Goal: Task Accomplishment & Management: Use online tool/utility

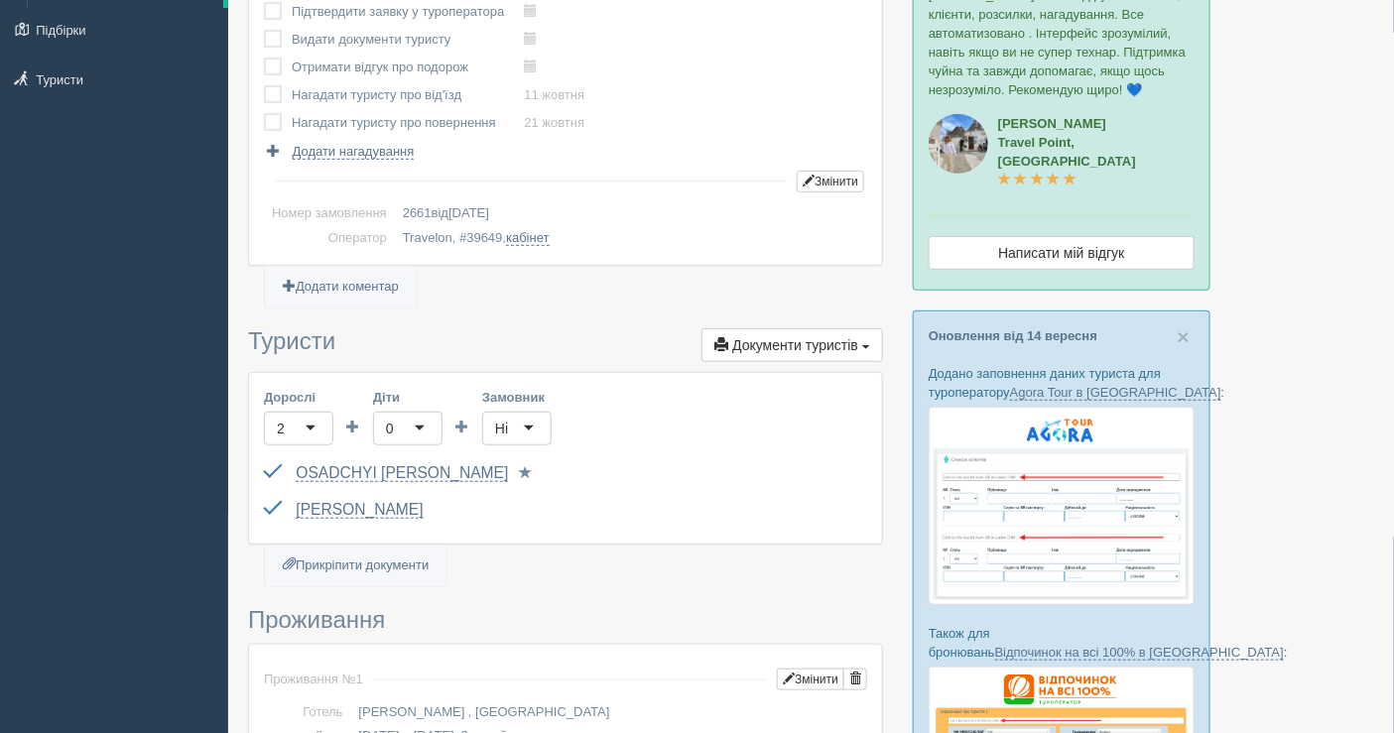
scroll to position [220, 0]
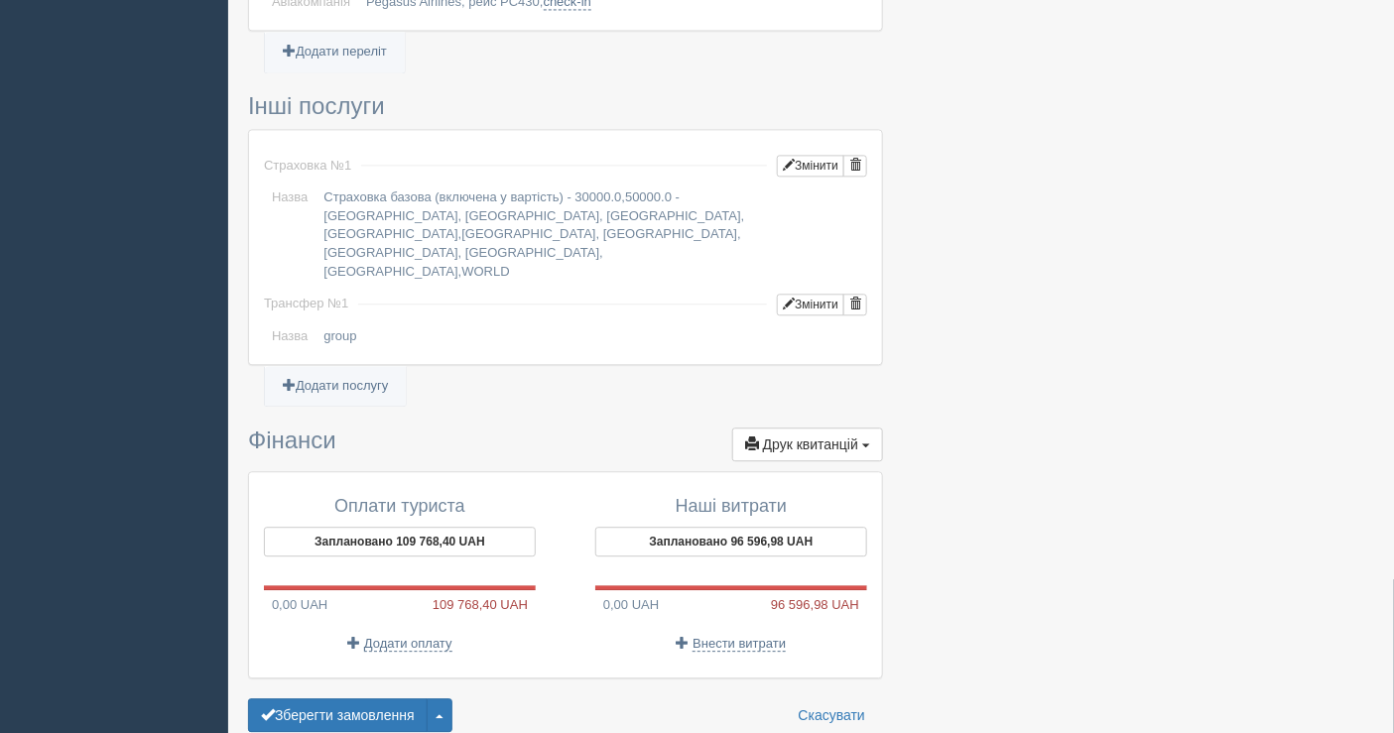
scroll to position [1487, 0]
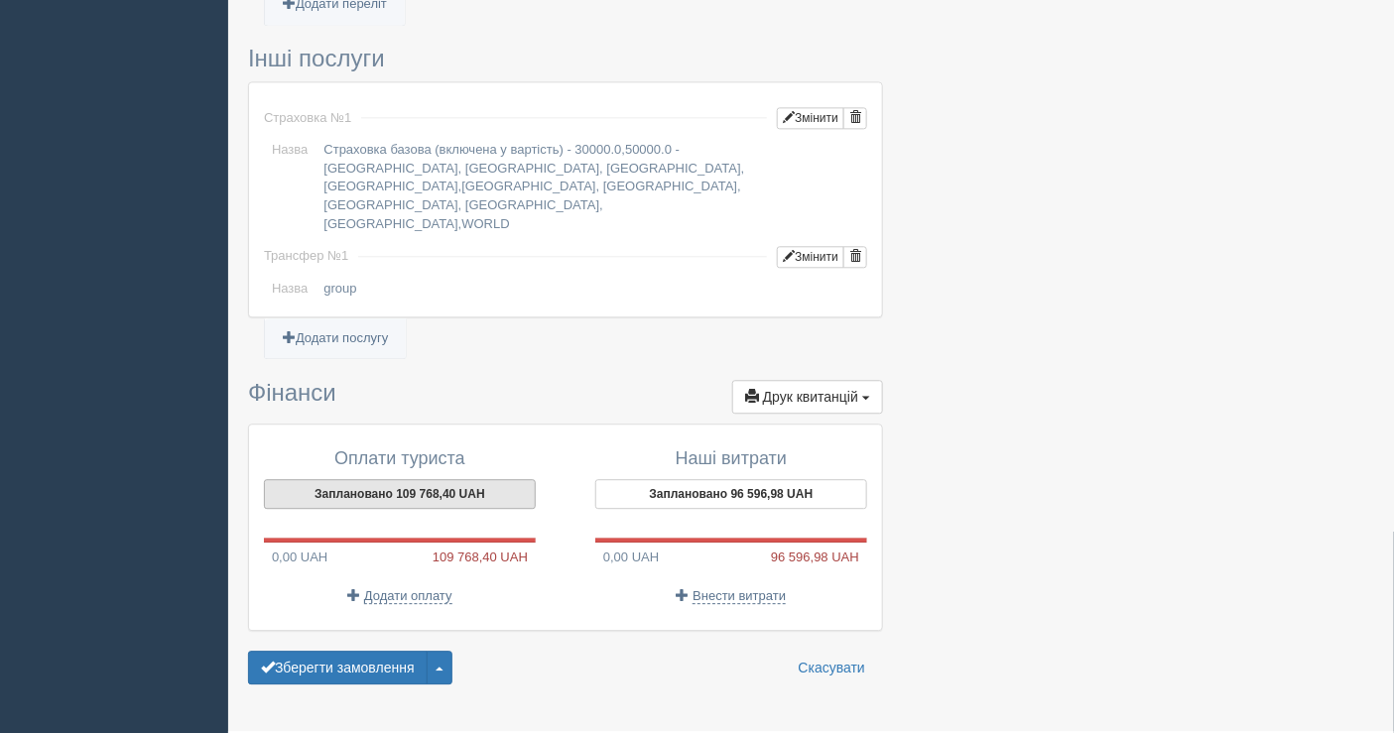
click at [364, 479] on button "Заплановано 109 768,40 UAH" at bounding box center [400, 494] width 272 height 30
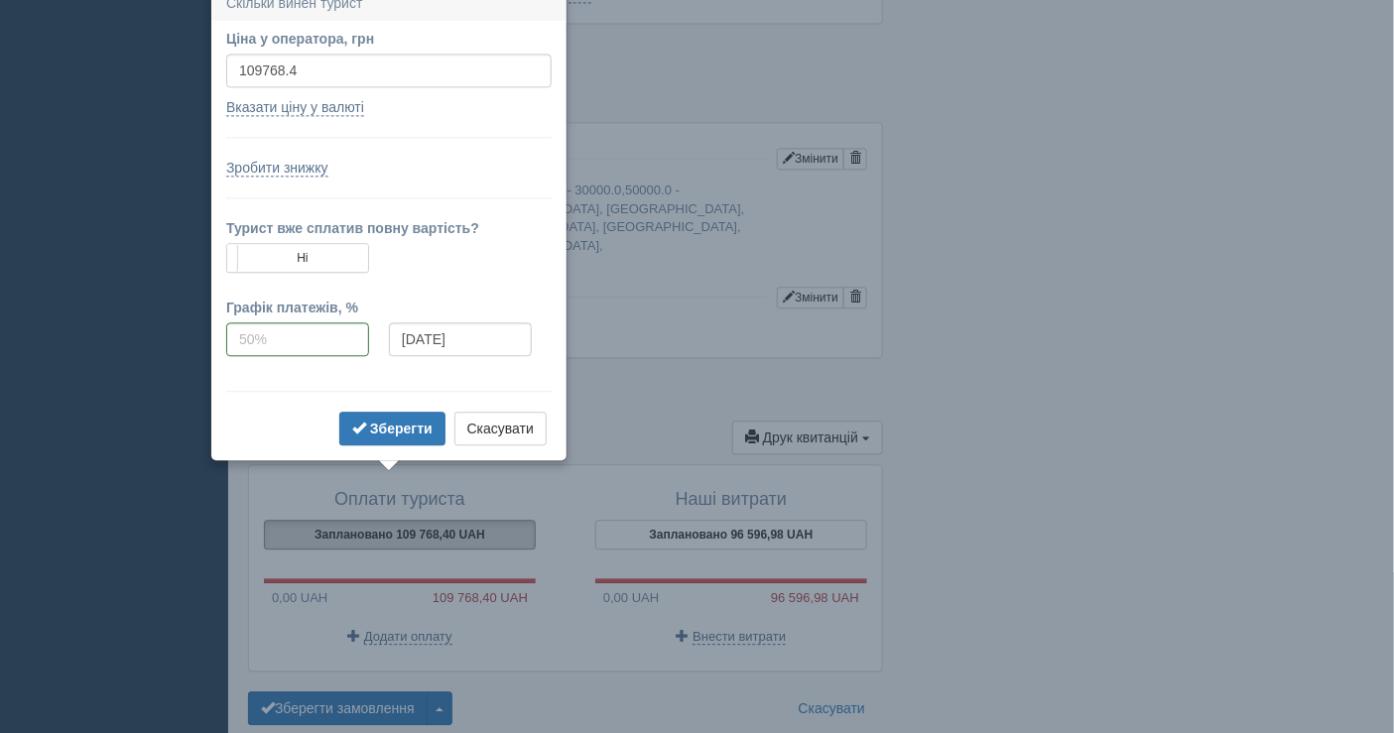
scroll to position [1431, 0]
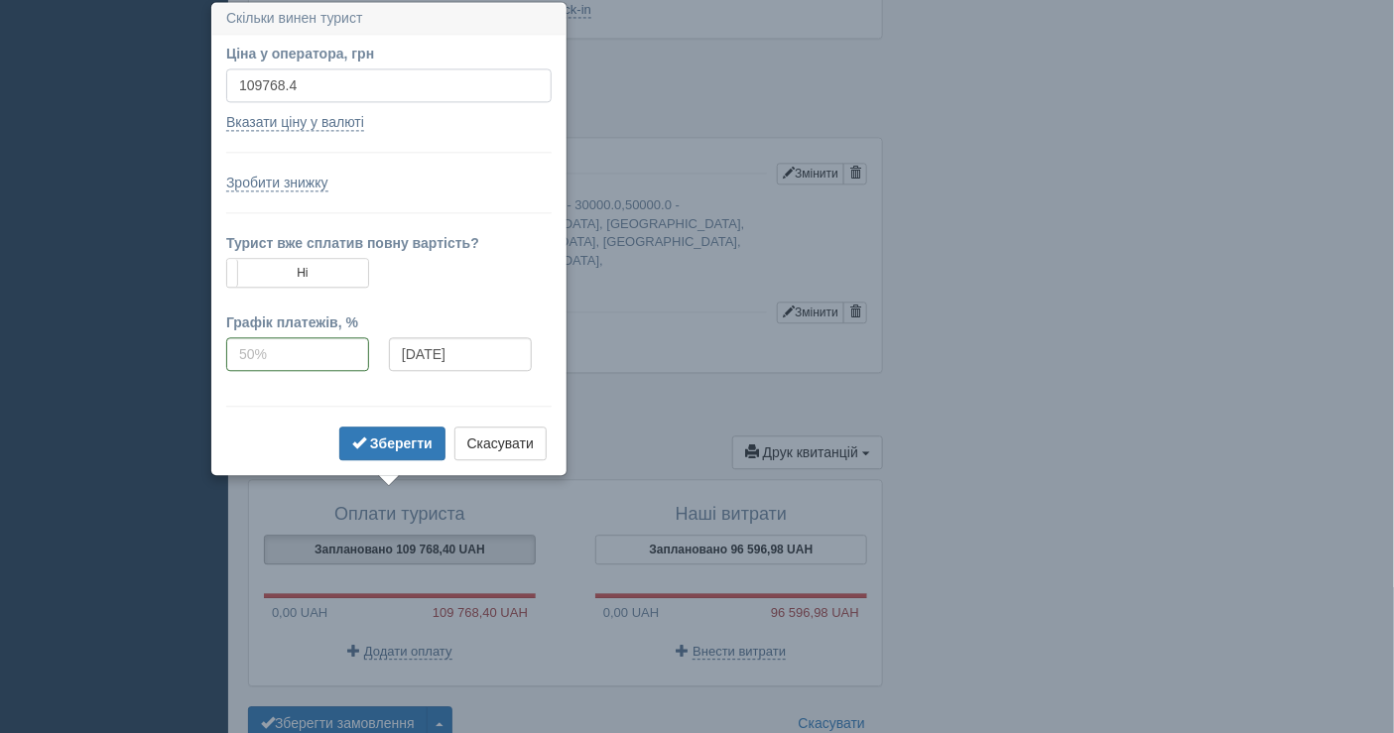
drag, startPoint x: 321, startPoint y: 72, endPoint x: 155, endPoint y: 86, distance: 166.3
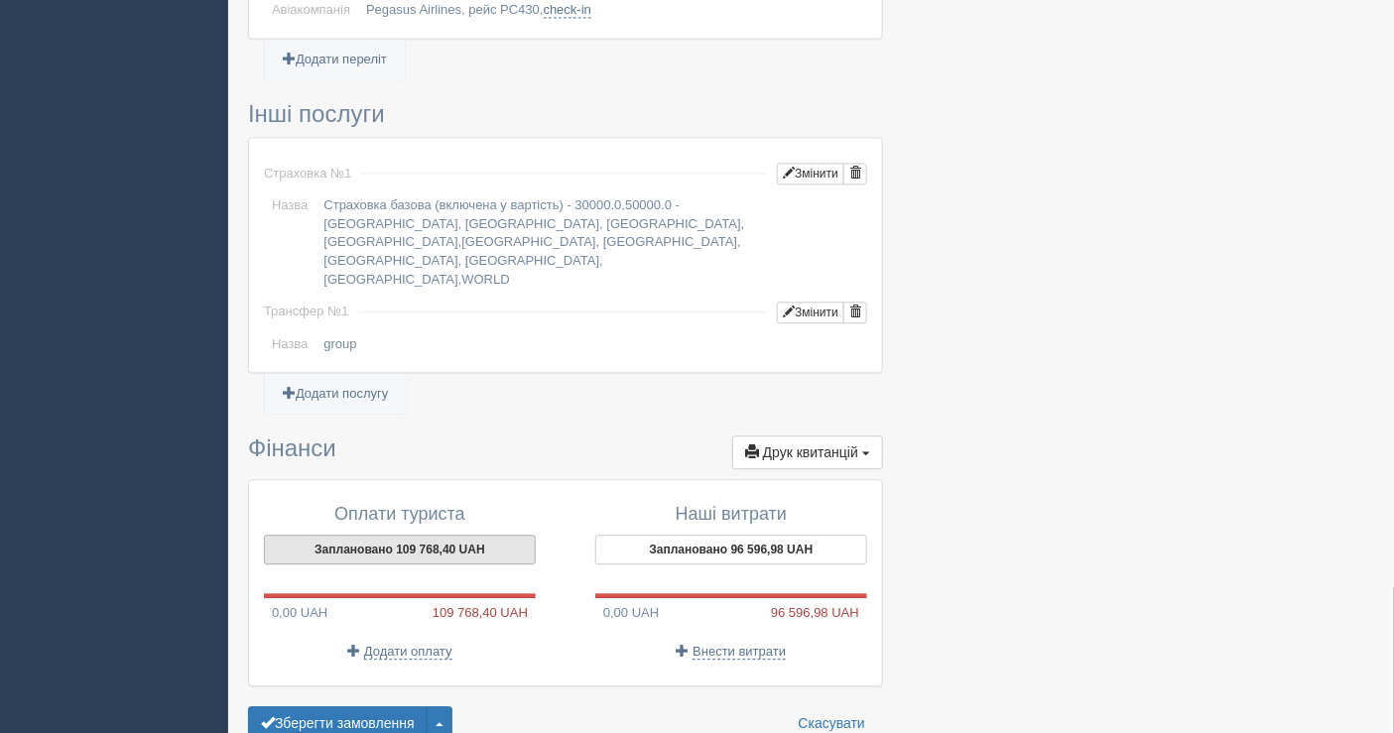
click at [402, 535] on button "Заплановано 109 768,40 UAH" at bounding box center [400, 550] width 272 height 30
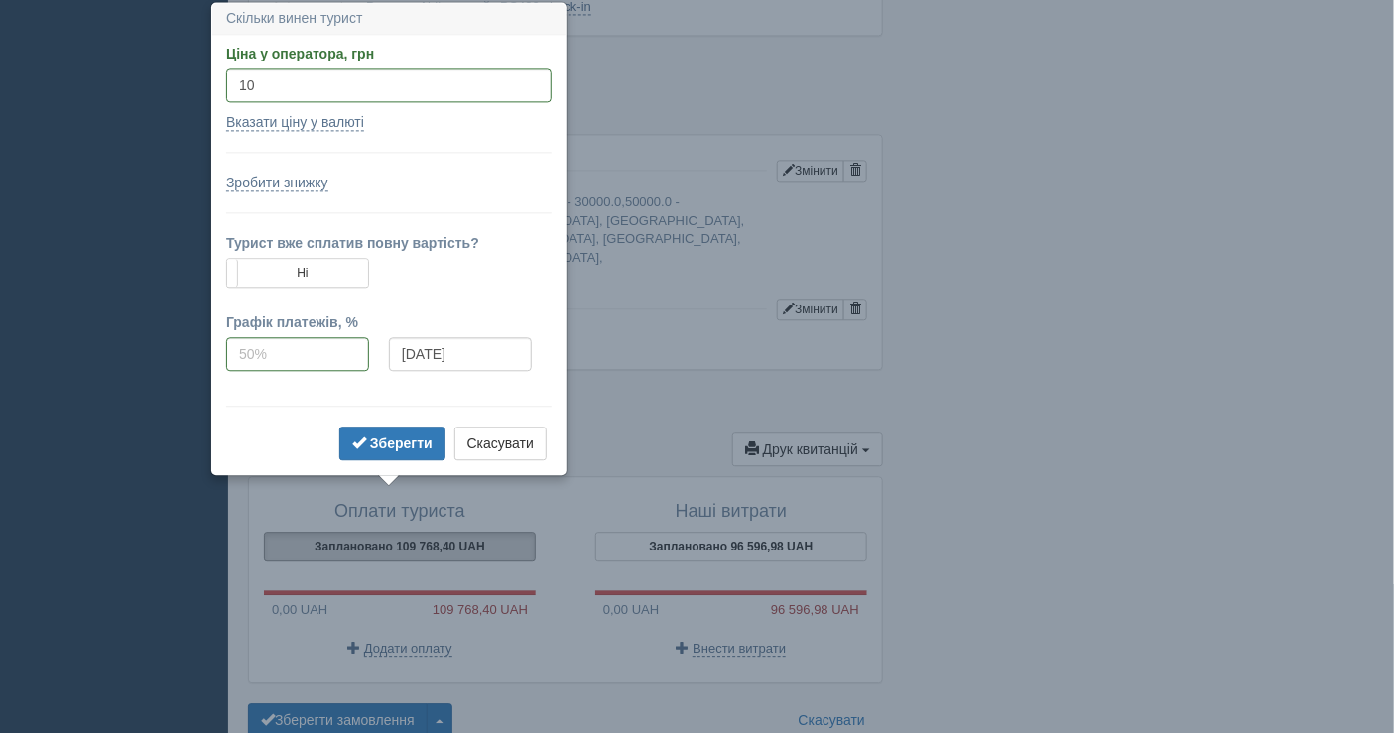
scroll to position [1435, 0]
click at [312, 87] on input "10" at bounding box center [389, 84] width 326 height 34
type input "108900"
click at [388, 429] on button "Зберегти" at bounding box center [392, 443] width 106 height 34
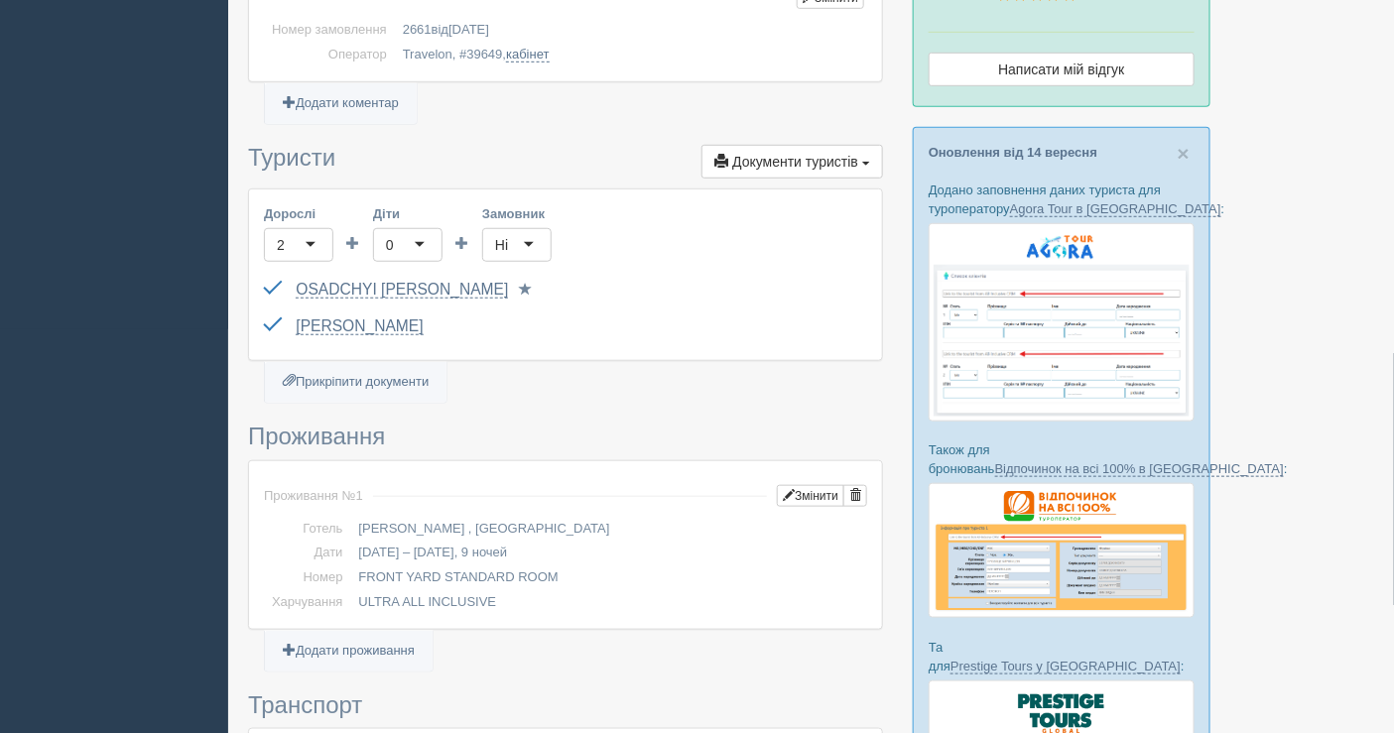
scroll to position [0, 0]
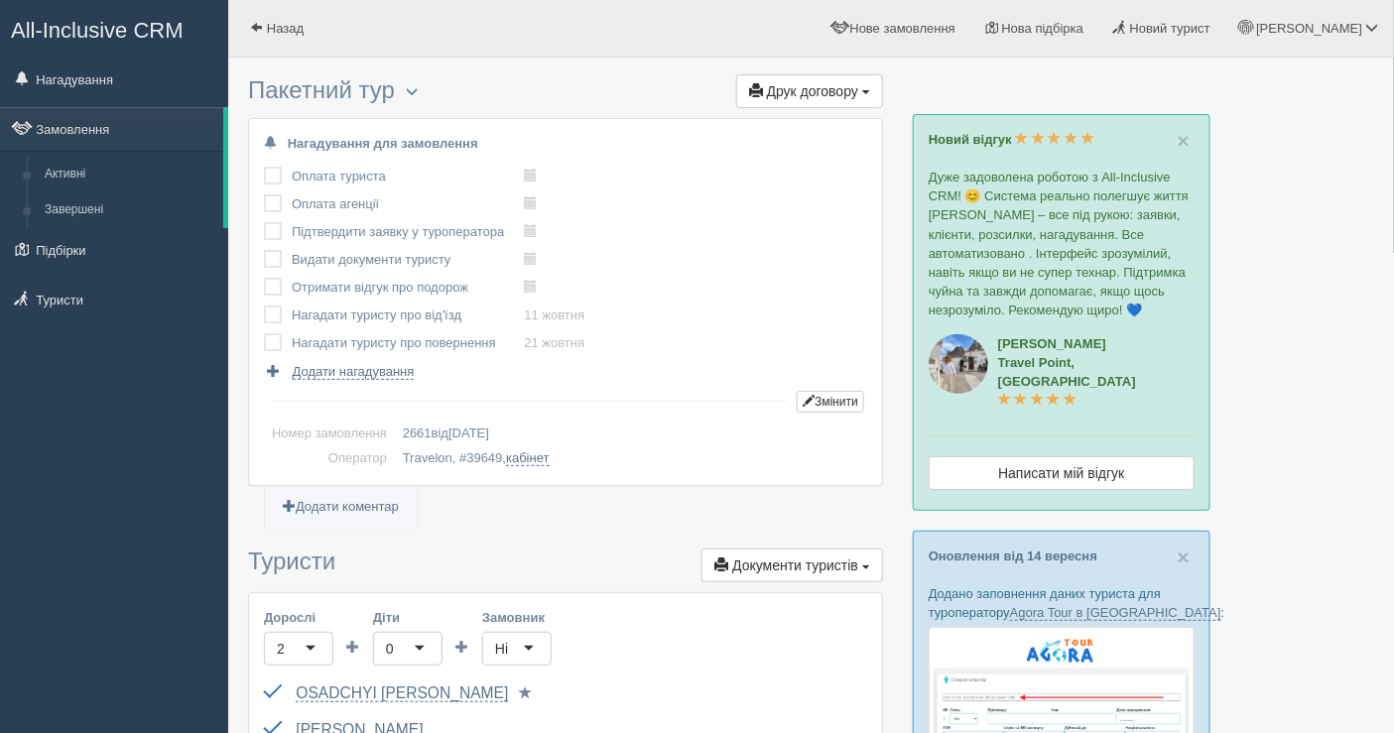
click at [793, 96] on span "Друк договору" at bounding box center [812, 91] width 91 height 16
click at [786, 124] on link "Travelon" at bounding box center [804, 127] width 157 height 33
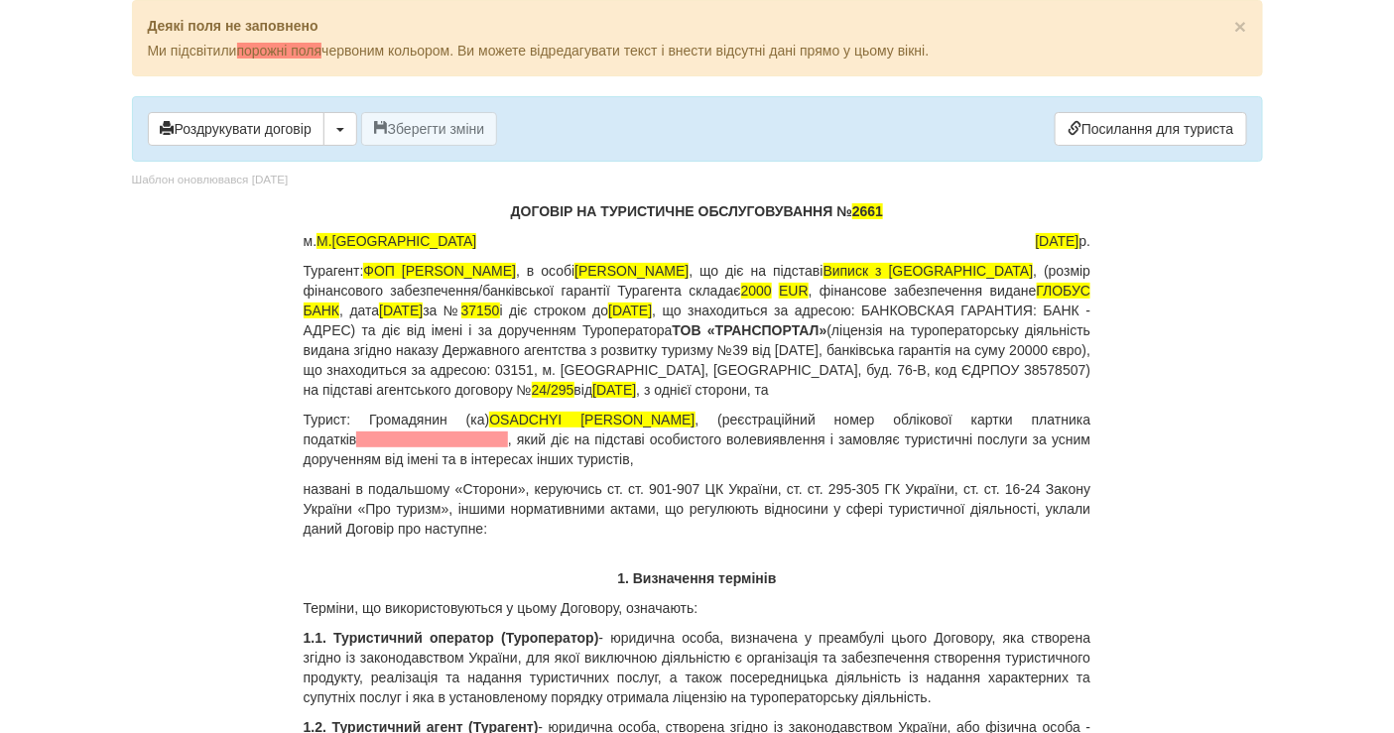
click at [857, 210] on span "2661" at bounding box center [868, 211] width 31 height 16
click at [631, 415] on span "OSADCHYI [PERSON_NAME]" at bounding box center [591, 420] width 205 height 16
drag, startPoint x: 639, startPoint y: 418, endPoint x: 499, endPoint y: 414, distance: 140.0
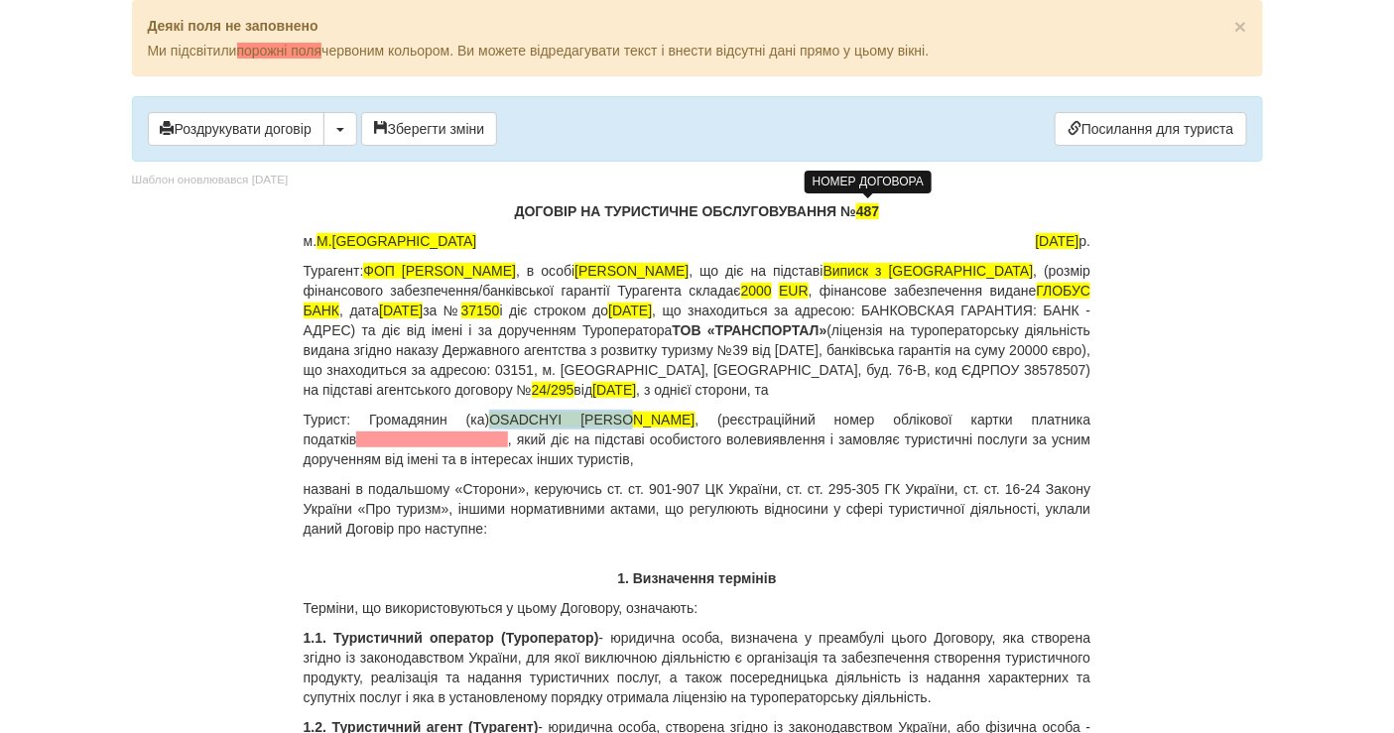
click at [499, 414] on p "Турист: Громадянин (ка) OSADCHYI VIKTOR , (реєстраційний номер облікової картки…" at bounding box center [698, 440] width 788 height 60
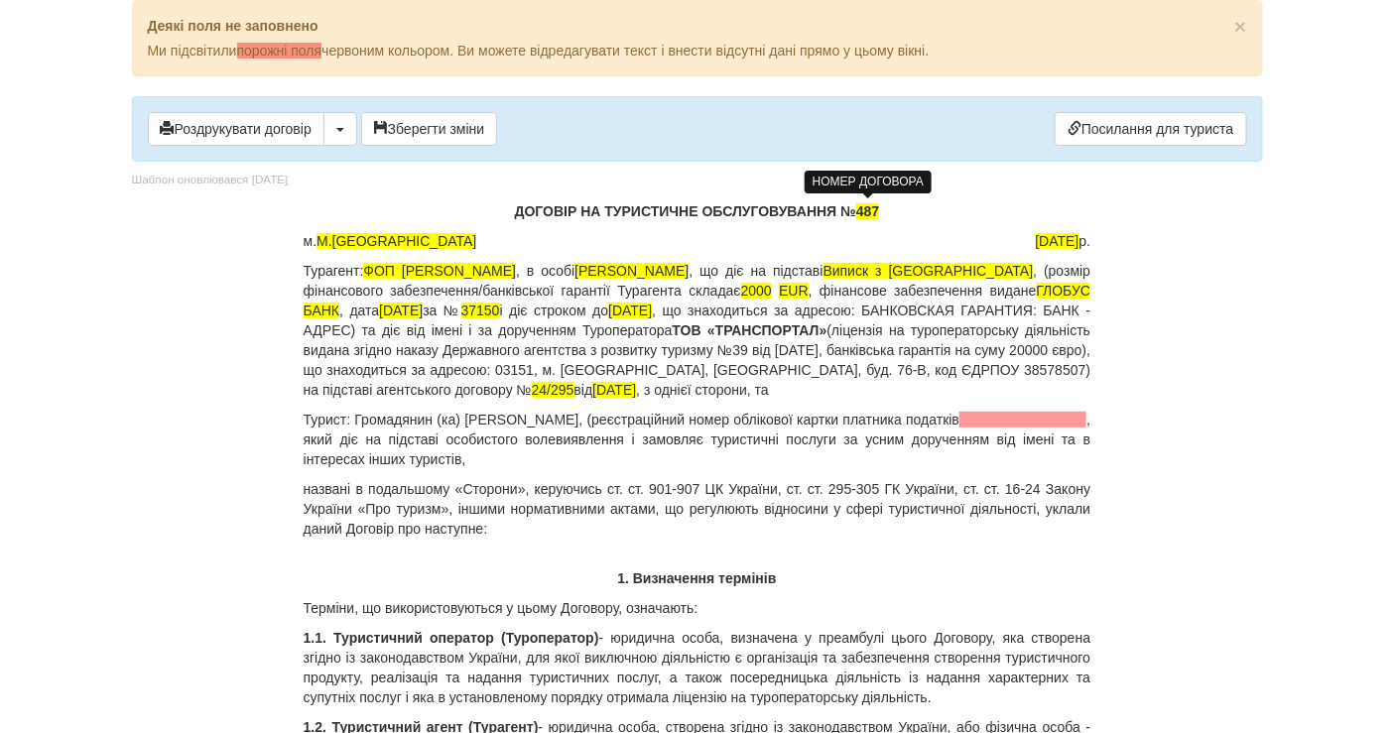
click at [638, 418] on p "Турист: Громадянин (ка) [PERSON_NAME] , (реєстраційний номер облікової картки п…" at bounding box center [698, 440] width 788 height 60
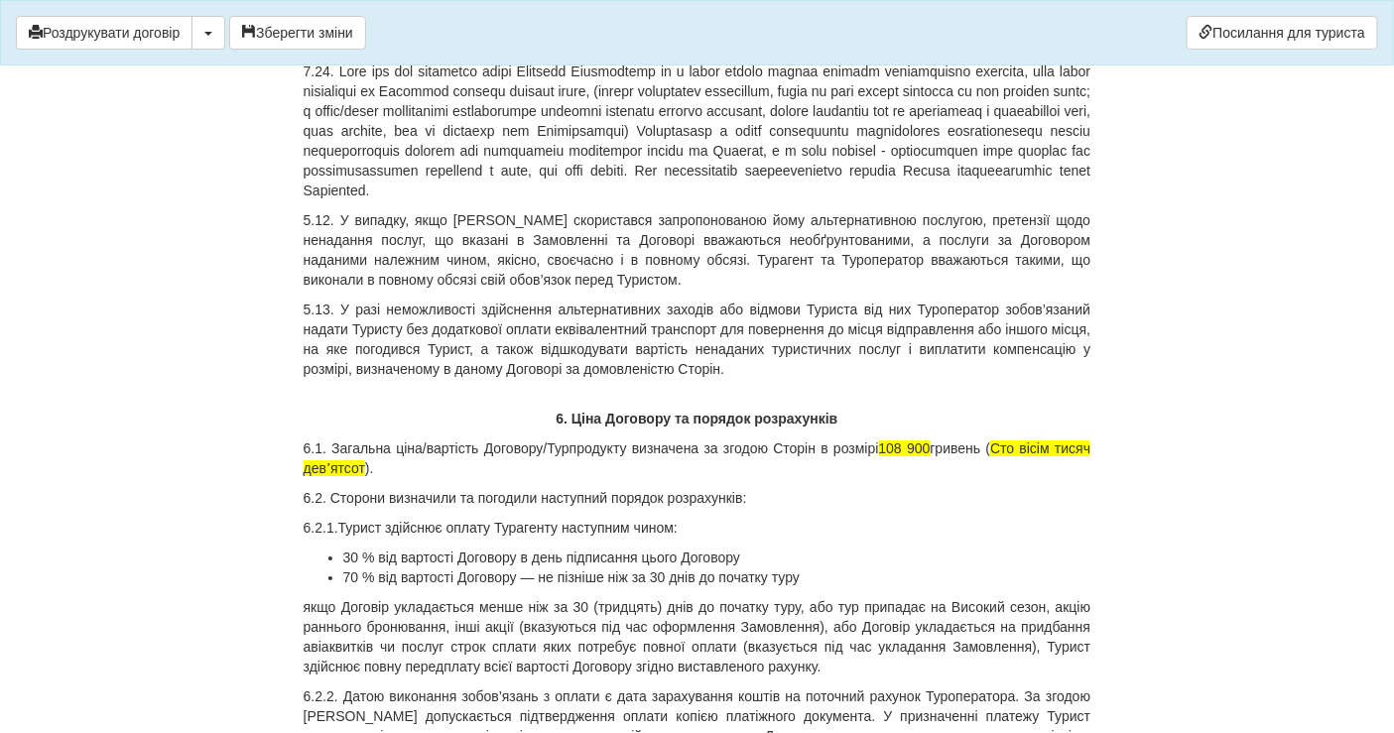
scroll to position [9593, 0]
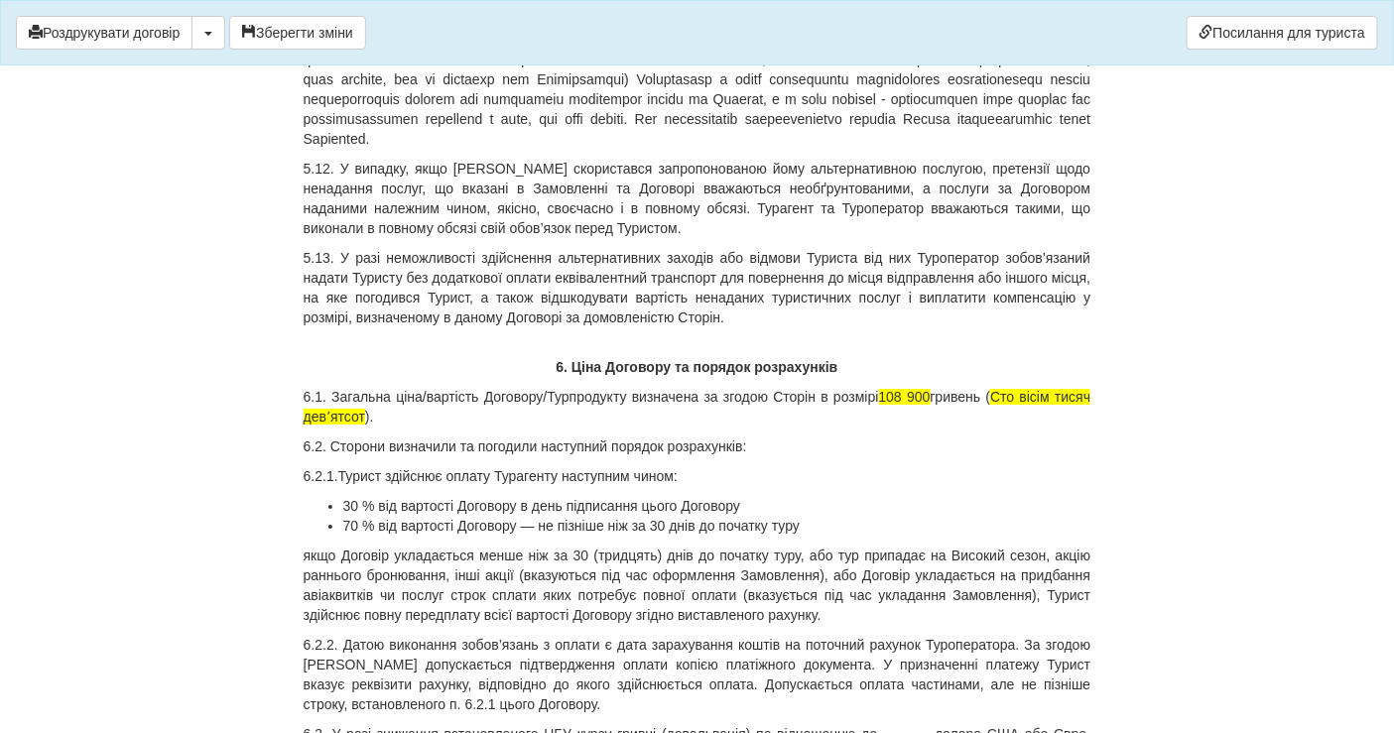
click at [416, 415] on p "6.1. Загальна ціна/вартість Договору/Турпродукту визначена за згодою Сторін в р…" at bounding box center [698, 407] width 788 height 40
click at [435, 402] on p "6.1. Загальна ціна/вартість Договору/Турпродукту визначена за згодою Сторін в р…" at bounding box center [698, 407] width 788 height 40
click at [438, 403] on p "6.1. Загальна ціна/вартість Договору/Турпродукту визначена за згодою Сторін в р…" at bounding box center [698, 407] width 788 height 40
click at [496, 398] on p "6.1. Загальна ціна/вартість Договору/Турпродукту визначена за згодою Сторін в р…" at bounding box center [698, 407] width 788 height 40
click at [430, 411] on p "6.1. Загальна ціна/вартість Договору/Турпродукту визначена за згодою Сторін в р…" at bounding box center [698, 407] width 788 height 40
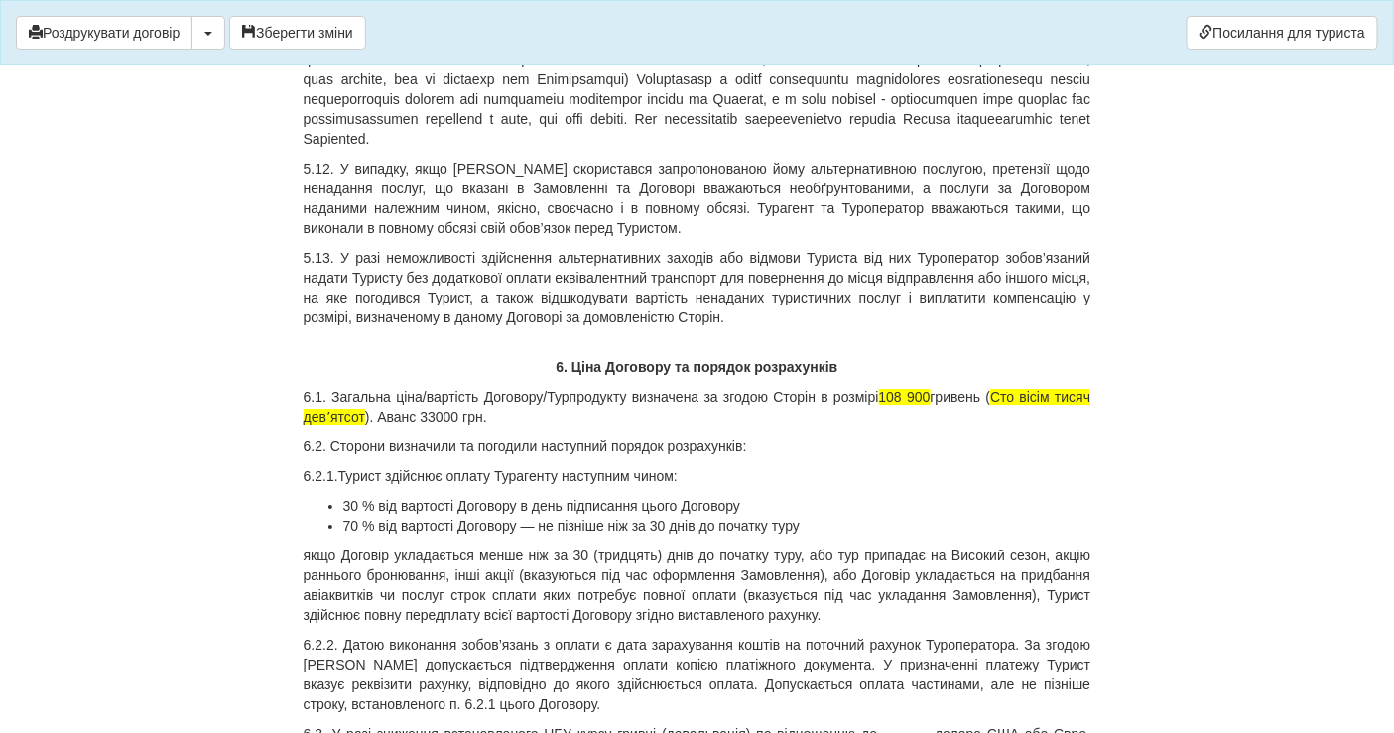
click at [433, 410] on p "6.1. Загальна ціна/вартість Договору/Турпродукту визначена за згодою Сторін в р…" at bounding box center [698, 407] width 788 height 40
click at [497, 405] on p "6.1. Загальна ціна/вартість Договору/Турпродукту визначена за згодою Сторін в р…" at bounding box center [698, 407] width 788 height 40
click at [415, 410] on p "6.1. Загальна ціна/вартість Договору/Турпродукту визначена за згодою Сторін в р…" at bounding box center [698, 407] width 788 height 40
click at [905, 393] on span "108 900" at bounding box center [905, 397] width 52 height 16
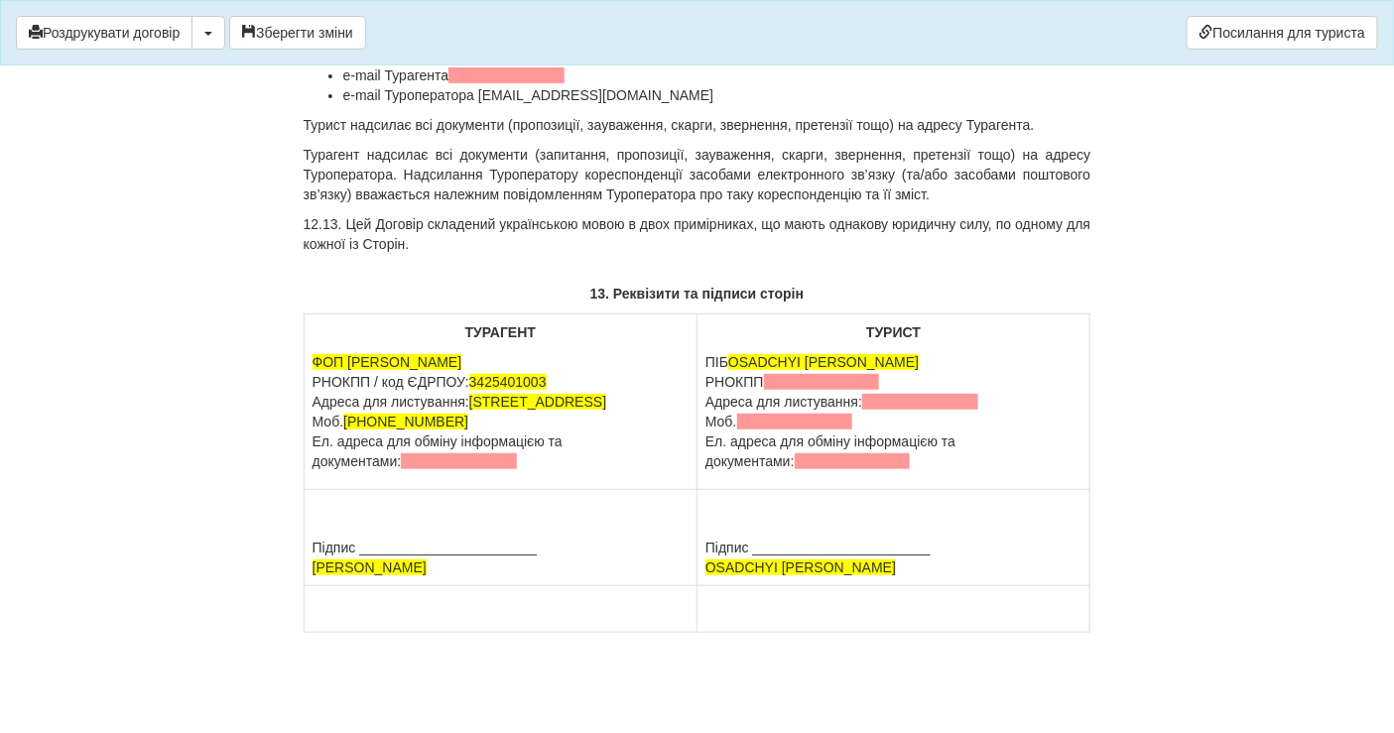
scroll to position [17930, 0]
drag, startPoint x: 847, startPoint y: 577, endPoint x: 703, endPoint y: 577, distance: 143.9
click at [703, 577] on td "Підпис _______________________ OSADCHYI VIKTOR" at bounding box center [894, 538] width 393 height 96
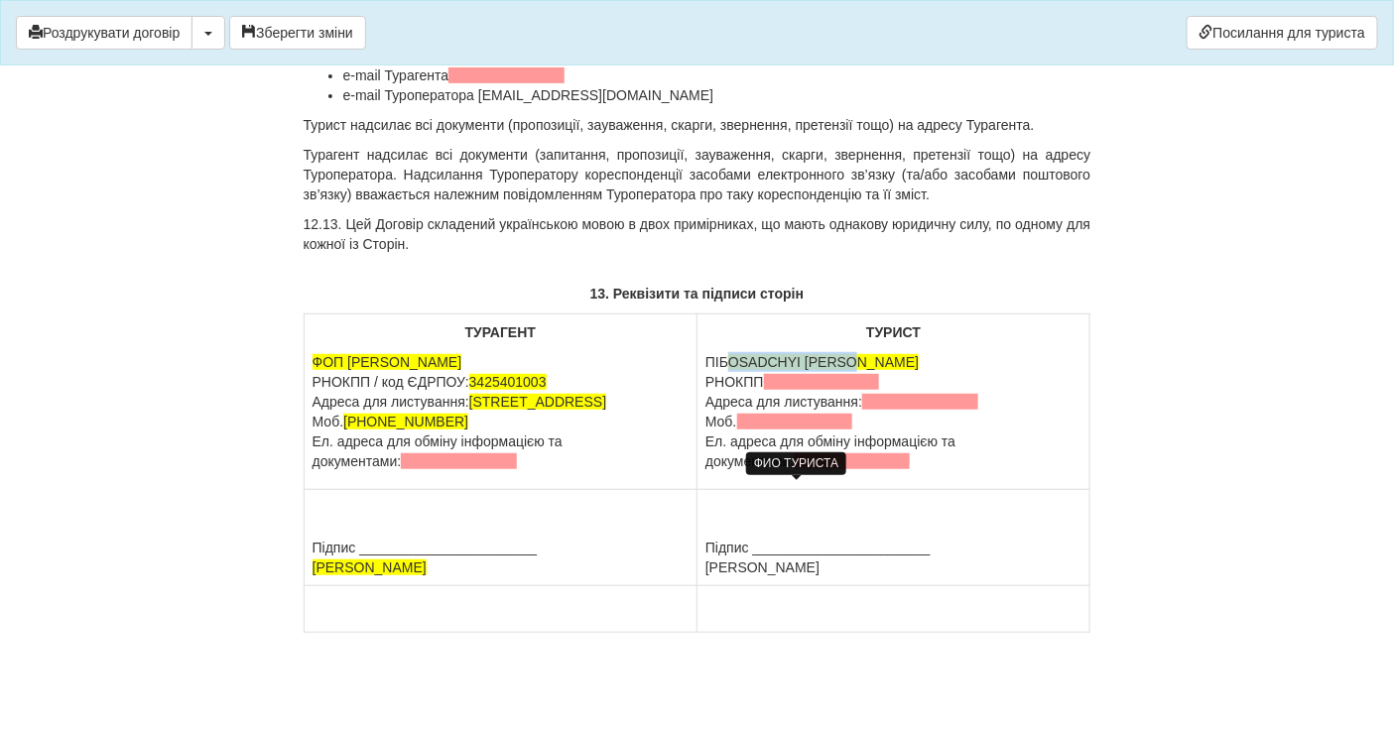
drag, startPoint x: 861, startPoint y: 337, endPoint x: 735, endPoint y: 346, distance: 126.4
click at [735, 352] on p "ПІБ OSADCHYI VIKTOR РНОКПП Адреса для листування: Моб. Ел. адреса для обміну ін…" at bounding box center [894, 411] width 376 height 119
drag, startPoint x: 899, startPoint y: 360, endPoint x: 710, endPoint y: 365, distance: 189.6
click at [710, 365] on p "[PERSON_NAME] Адреса для листування: Моб. Ел. адреса для обміну інформацією та …" at bounding box center [894, 411] width 376 height 119
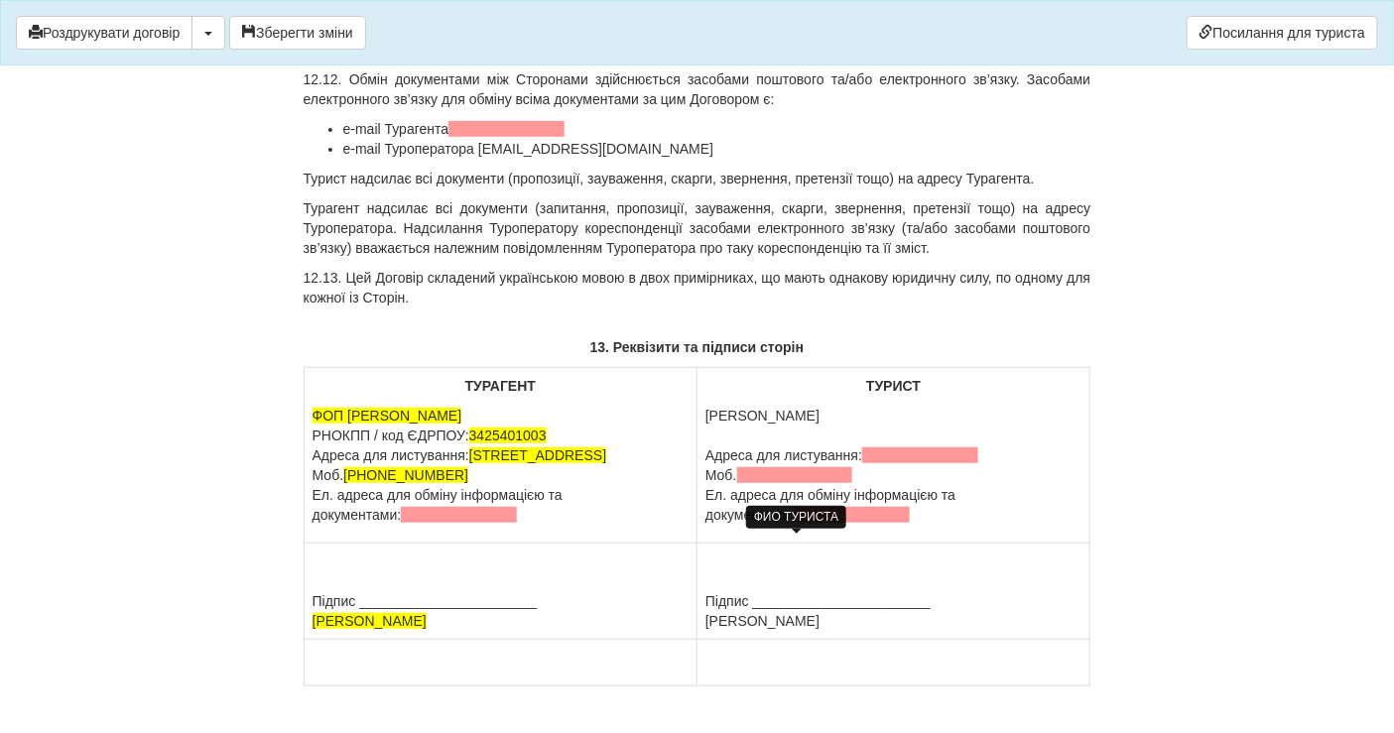
scroll to position [17710, 0]
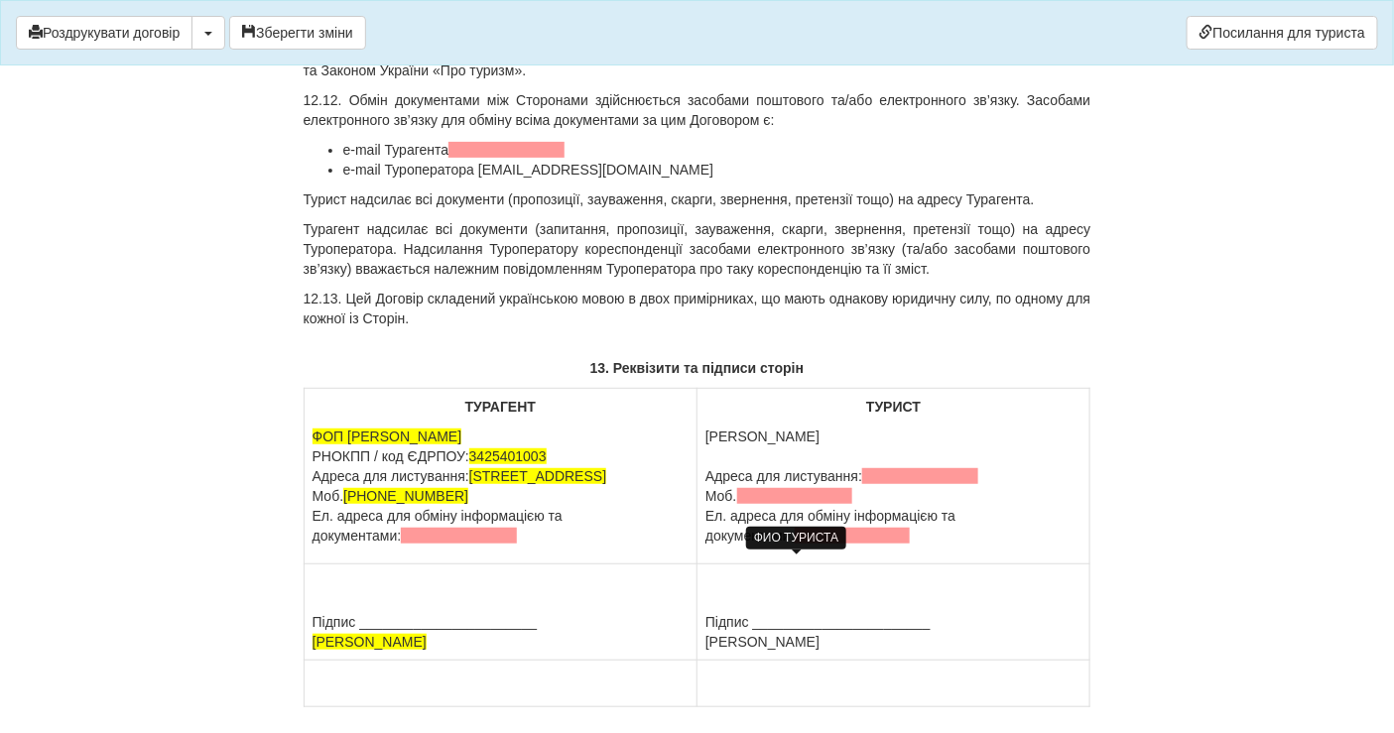
click at [760, 546] on p "[PERSON_NAME] для листування: Моб. Ел. адреса для обміну інформацією та докумен…" at bounding box center [894, 486] width 376 height 119
click at [824, 504] on span "[PHONE_NUMBER]" at bounding box center [799, 496] width 125 height 16
click at [862, 504] on span "[PHONE_NUMBER]" at bounding box center [799, 496] width 125 height 16
click at [960, 565] on td "ТУРИСТ [PERSON_NAME] для листування: Моб. [PHONE_NUMBER] Ел. адреса для обміну …" at bounding box center [894, 477] width 393 height 176
click at [839, 504] on span "[PHONE_NUMBER]" at bounding box center [799, 496] width 125 height 16
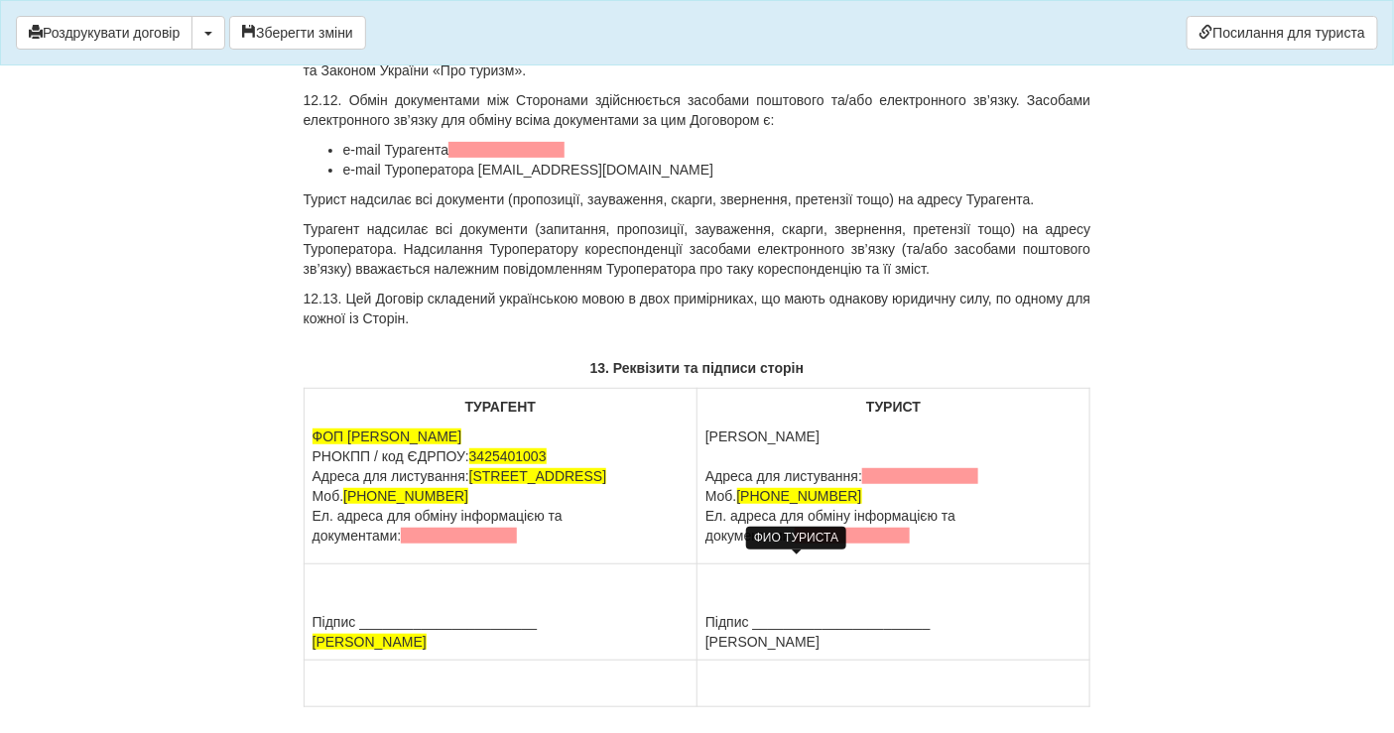
click at [855, 546] on p "[PERSON_NAME] для листування: Моб. [PHONE_NUMBER] Ел. адреса для обміну інформа…" at bounding box center [894, 486] width 376 height 119
click at [802, 565] on td "ТУРИСТ [PERSON_NAME] для листування: Моб. [PHONE_NUMBER] Ел. адреса для обміну …" at bounding box center [894, 477] width 393 height 176
click at [795, 544] on span at bounding box center [853, 536] width 116 height 16
click at [874, 484] on span at bounding box center [920, 476] width 116 height 16
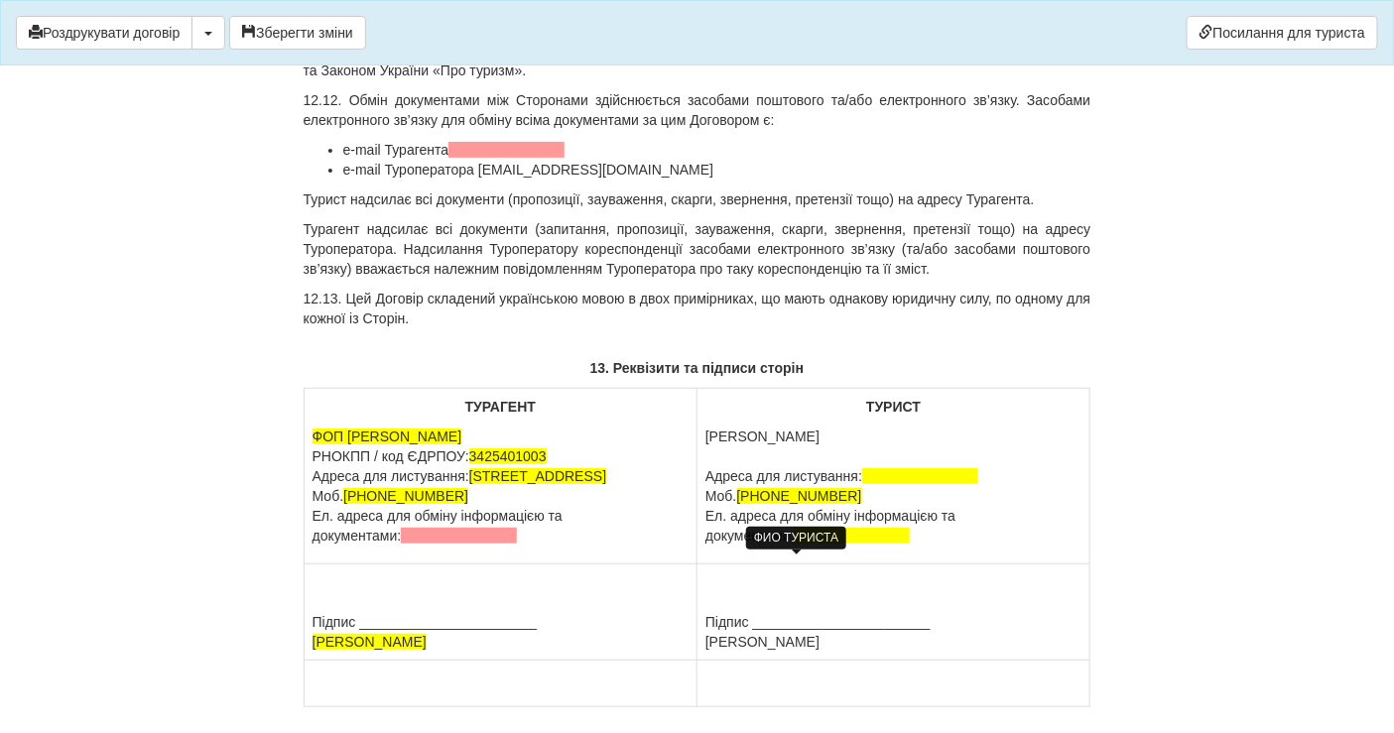
click at [767, 546] on p "[PERSON_NAME] для листування: Моб. [PHONE_NUMBER] Ел. адреса для обміну інформа…" at bounding box center [894, 486] width 376 height 119
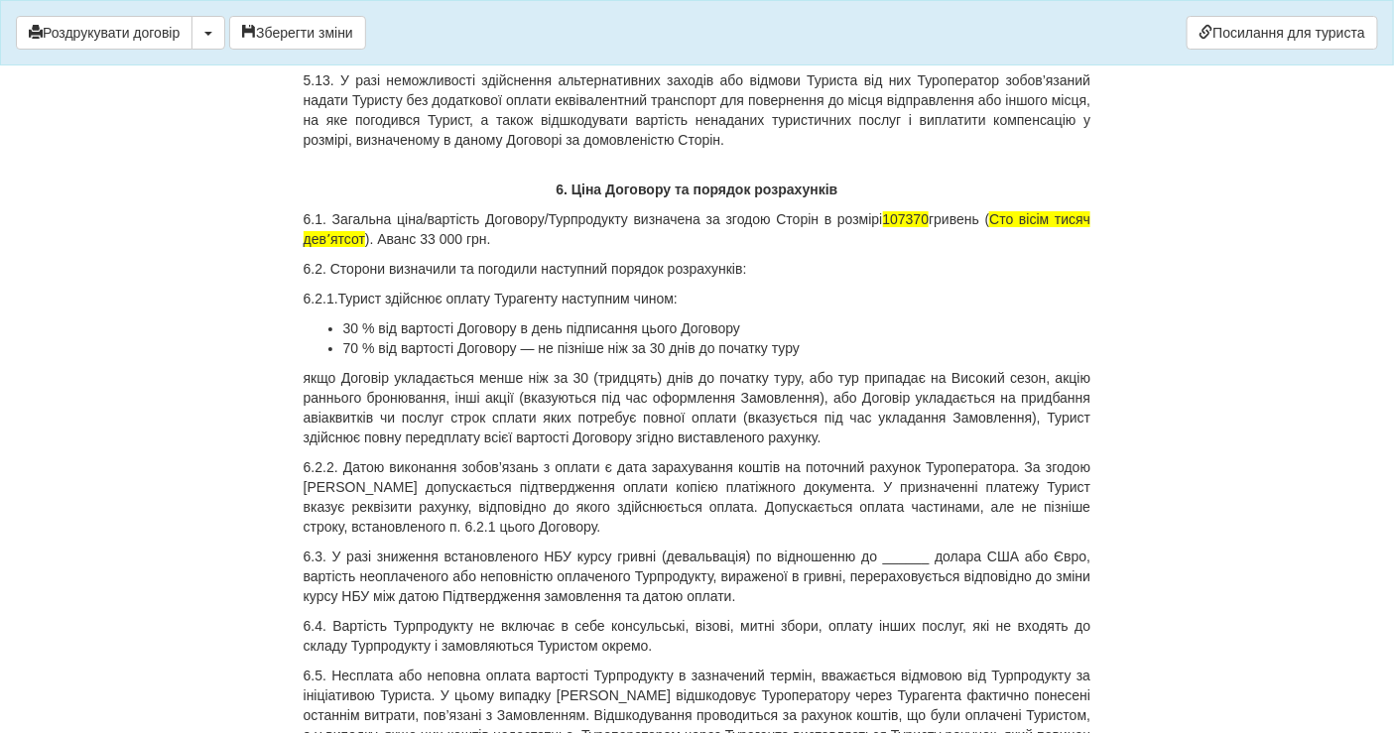
scroll to position [9770, 0]
drag, startPoint x: 313, startPoint y: 22, endPoint x: 468, endPoint y: 166, distance: 212.1
click at [1035, 213] on span "Сто вісім тисяч девʼятсот" at bounding box center [698, 230] width 788 height 36
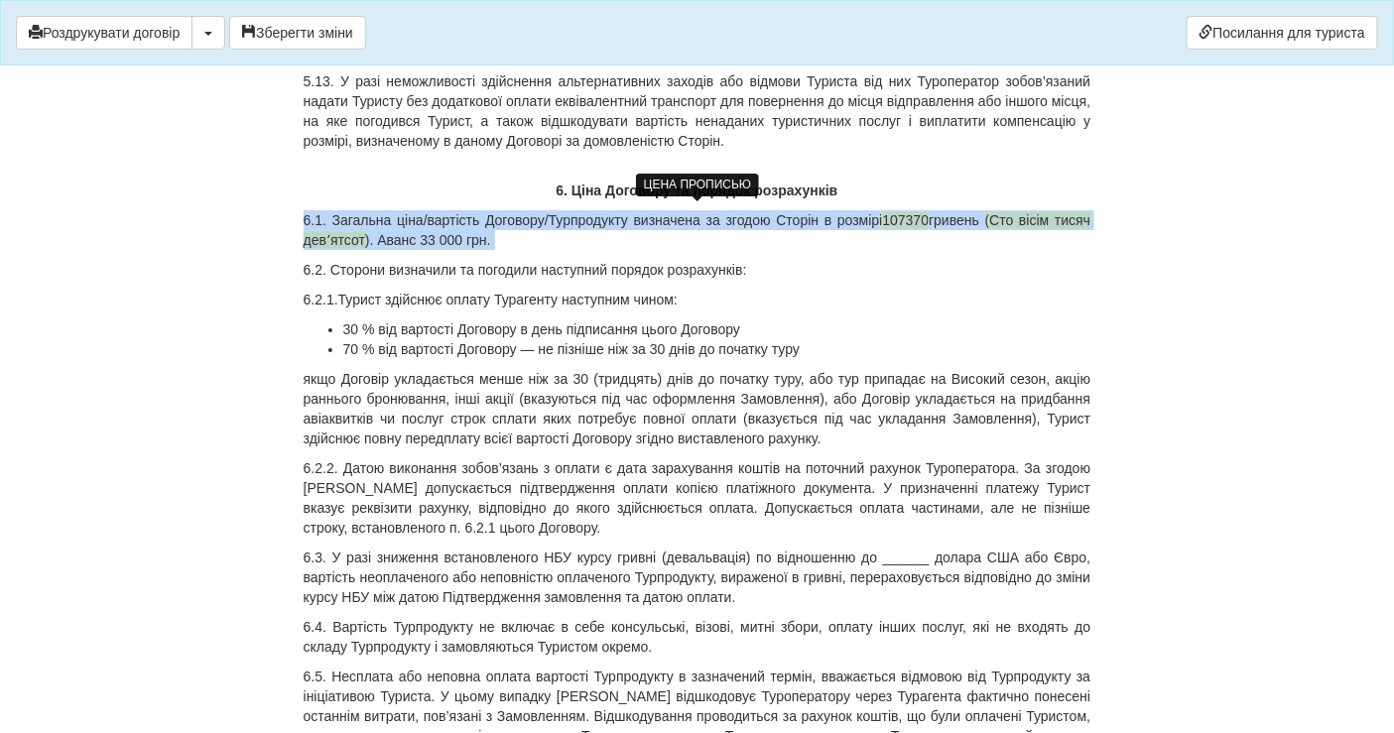
click at [1035, 213] on span "Сто вісім тисяч девʼятсот" at bounding box center [698, 230] width 788 height 36
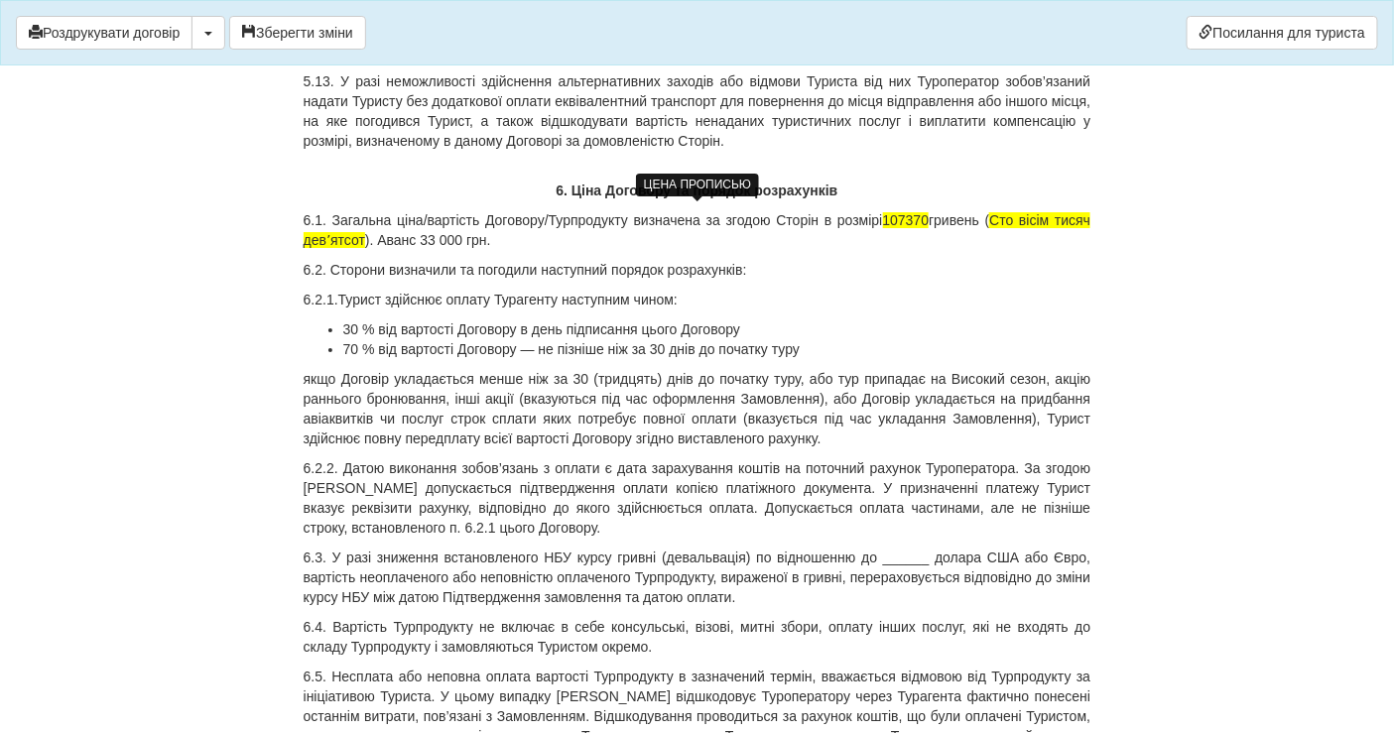
click at [1026, 214] on span "Сто вісім тисяч девʼятсот" at bounding box center [698, 230] width 788 height 36
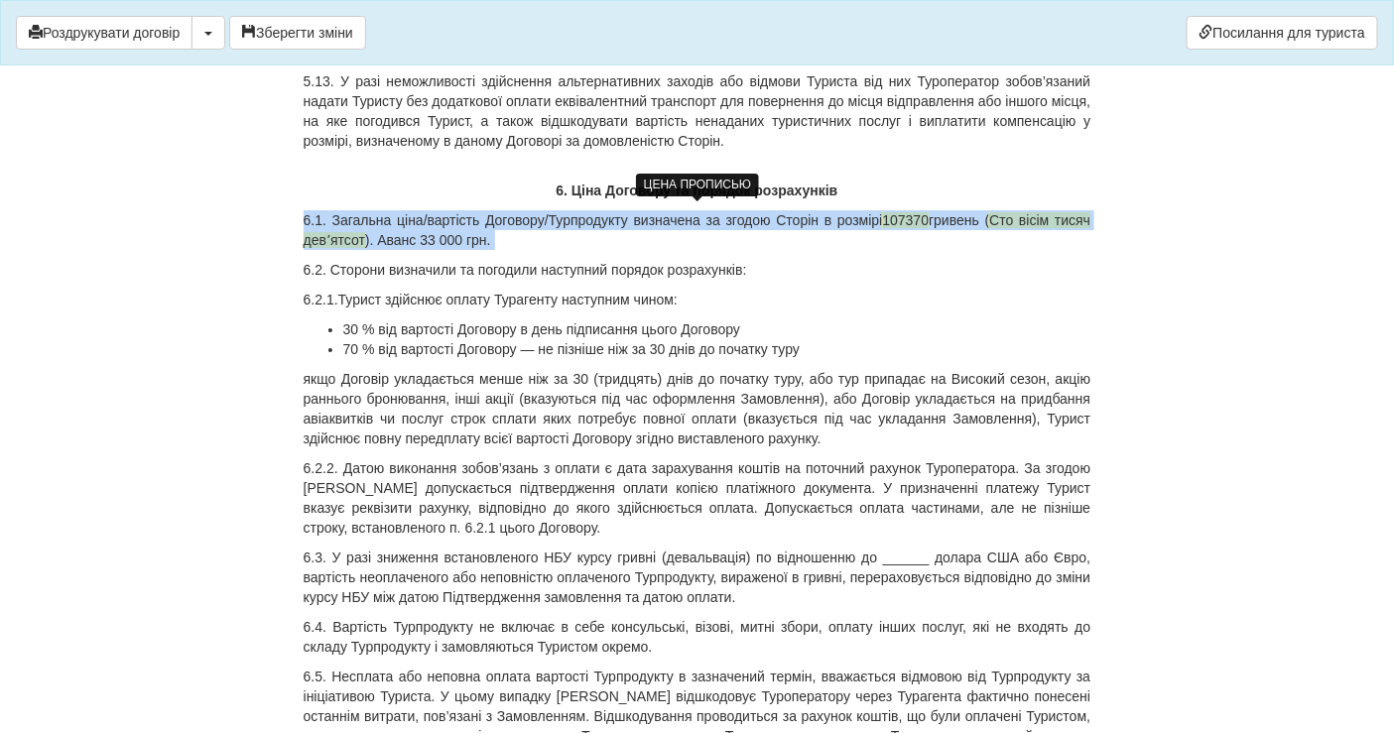
click at [1026, 214] on span "Сто вісім тисяч девʼятсот" at bounding box center [698, 230] width 788 height 36
click at [1035, 216] on span "Сто вісім тисяч девʼятсот" at bounding box center [698, 230] width 788 height 36
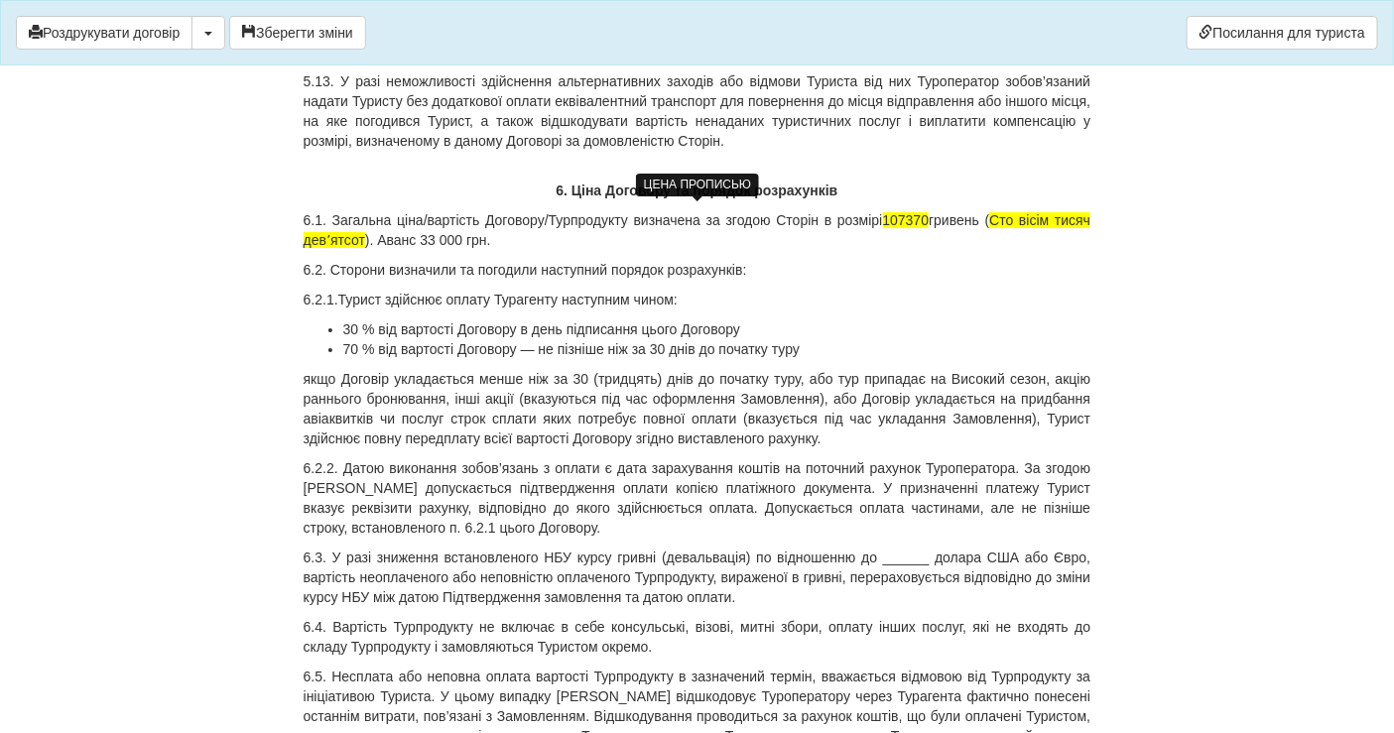
click at [1053, 215] on span "Сто вісім тисяч девʼятсот" at bounding box center [698, 230] width 788 height 36
click at [1032, 212] on span "Стосім тисяч девʼятсот" at bounding box center [698, 230] width 788 height 36
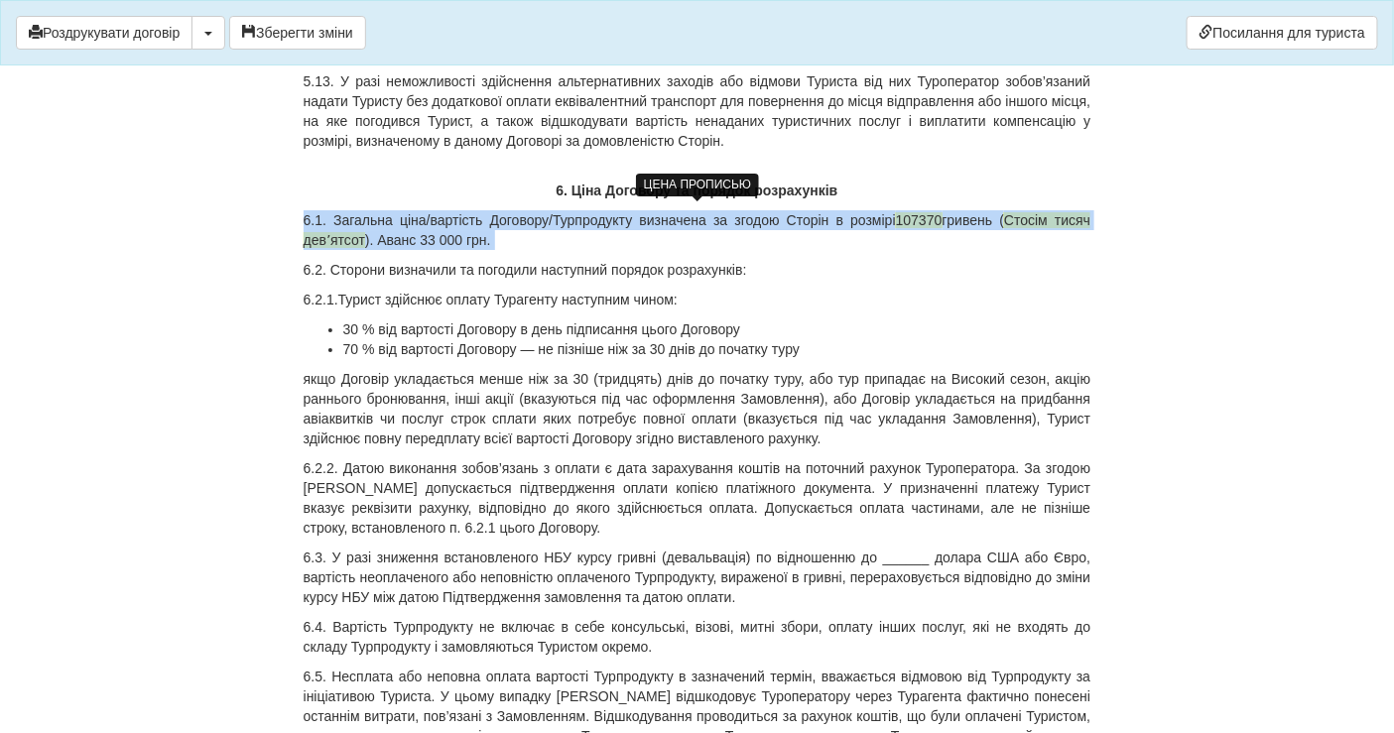
click at [1032, 212] on span "Стосім тисяч девʼятсот" at bounding box center [698, 230] width 788 height 36
click at [1029, 212] on span "Стосім тисяч девʼятсот" at bounding box center [698, 230] width 788 height 36
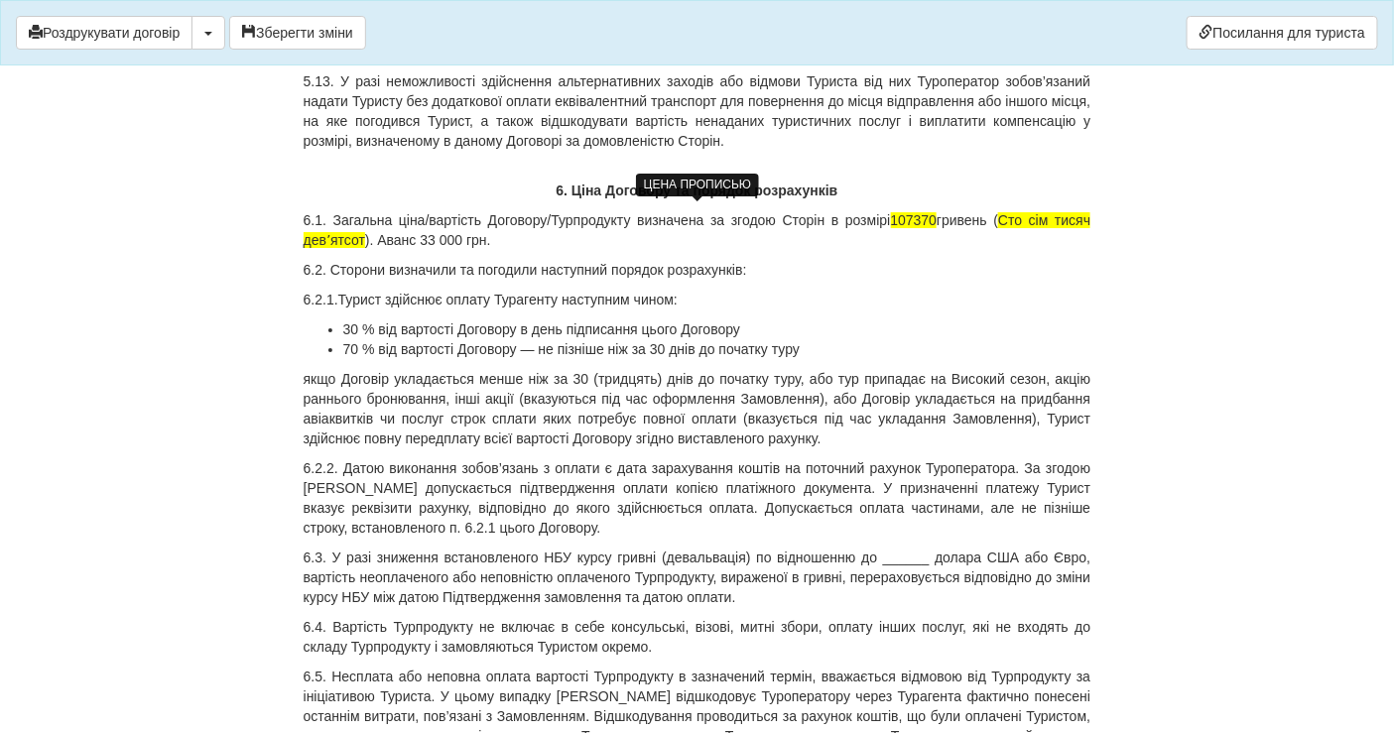
click at [339, 229] on span "Сто сім тисяч девʼятсот" at bounding box center [698, 230] width 788 height 36
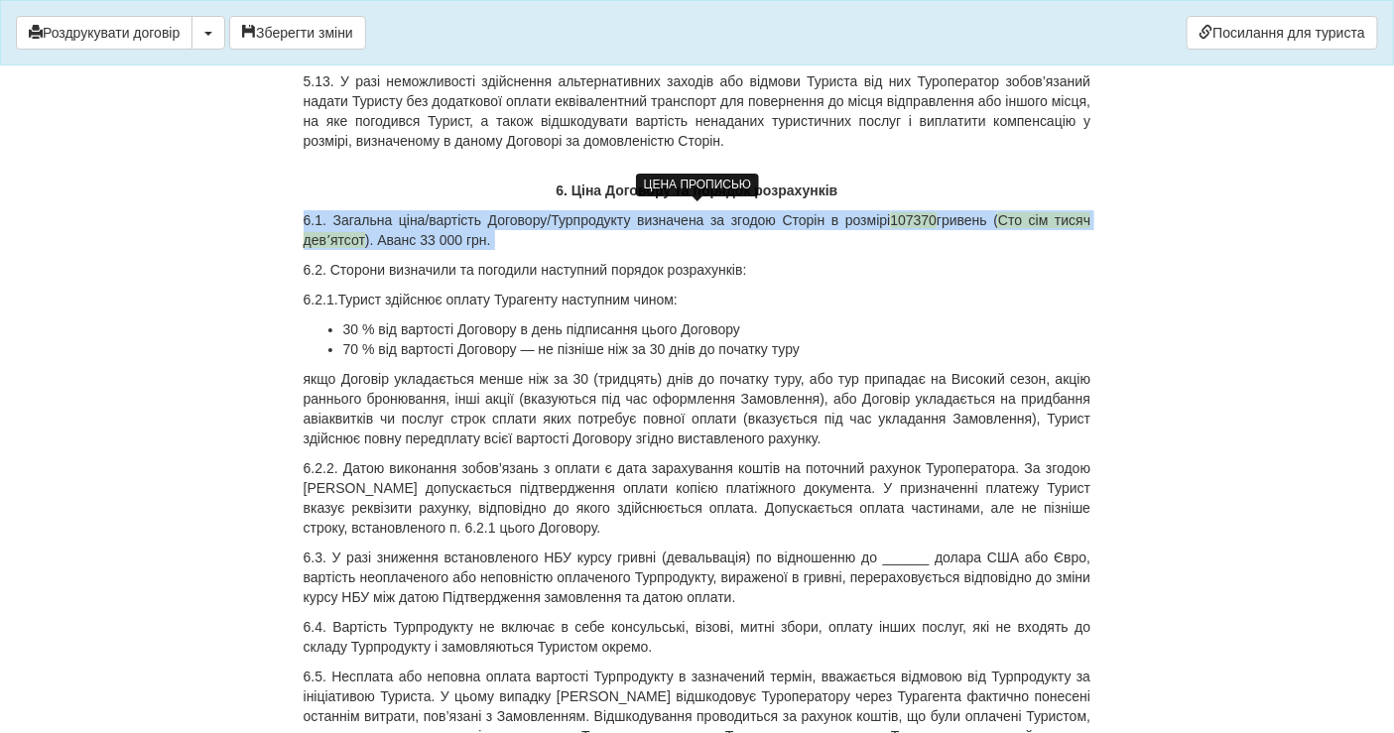
click at [339, 229] on span "Сто сім тисяч девʼятсот" at bounding box center [698, 230] width 788 height 36
click at [363, 237] on span "Сто сім тисяч девʼятсот" at bounding box center [698, 230] width 788 height 36
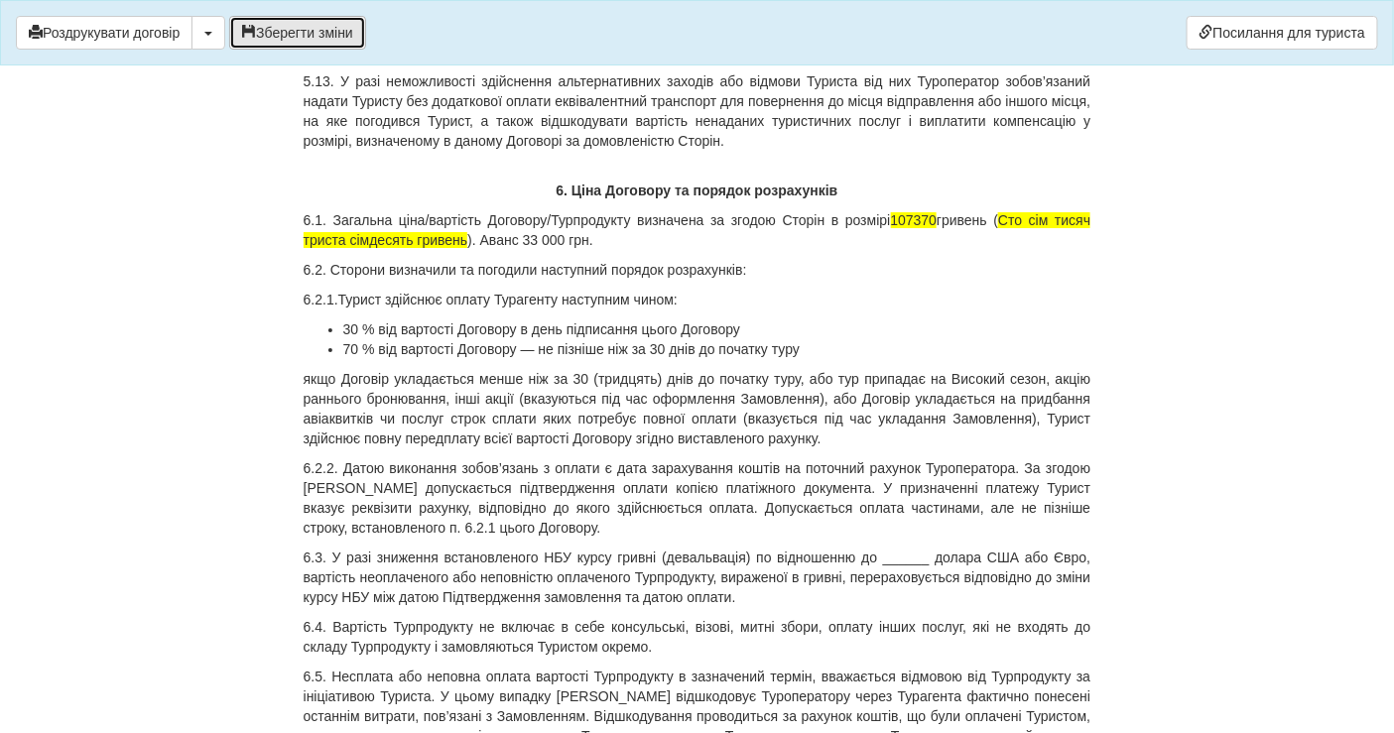
click at [263, 22] on button "Зберегти зміни" at bounding box center [297, 33] width 137 height 34
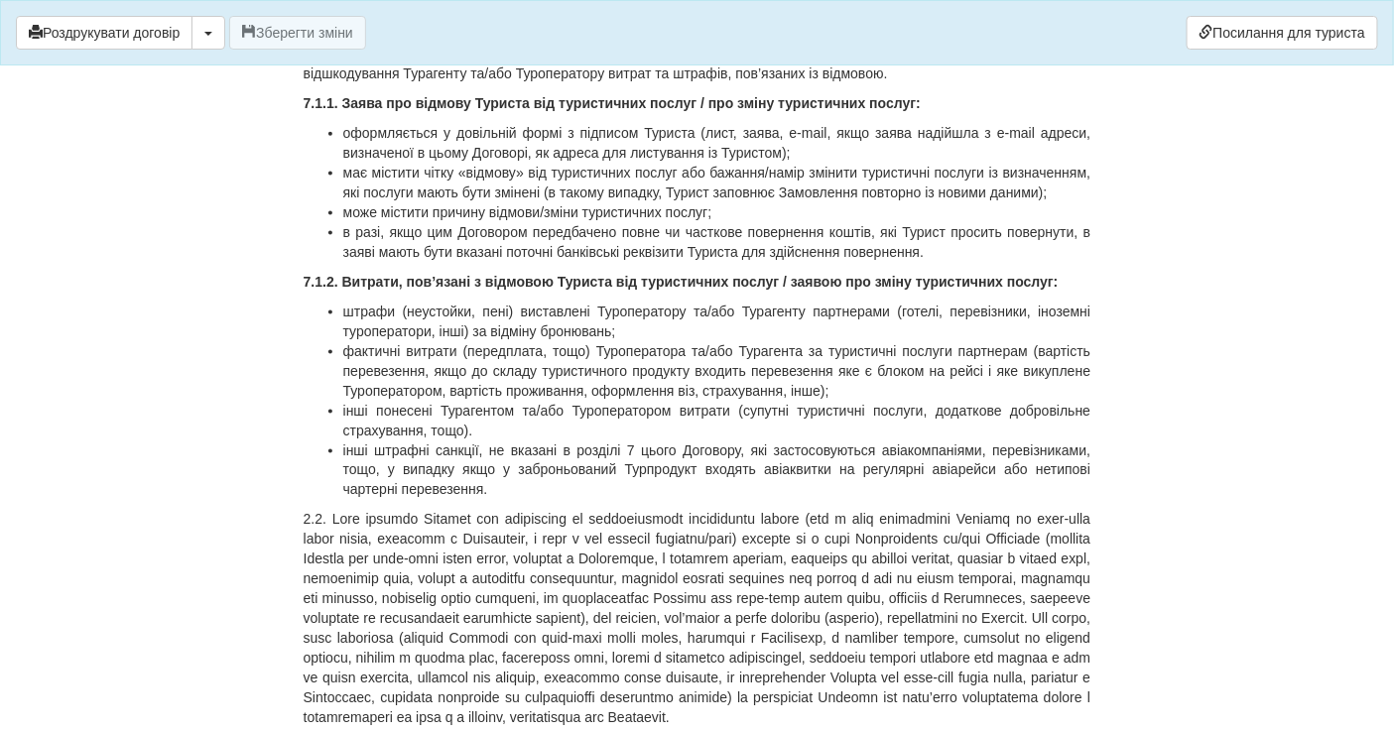
scroll to position [10873, 0]
